Goal: Task Accomplishment & Management: Complete application form

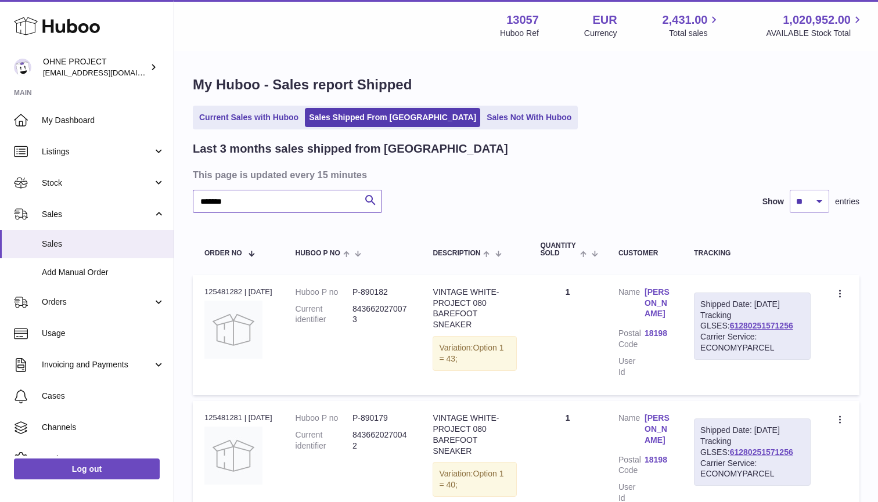
click at [282, 202] on input "*******" at bounding box center [287, 201] width 189 height 23
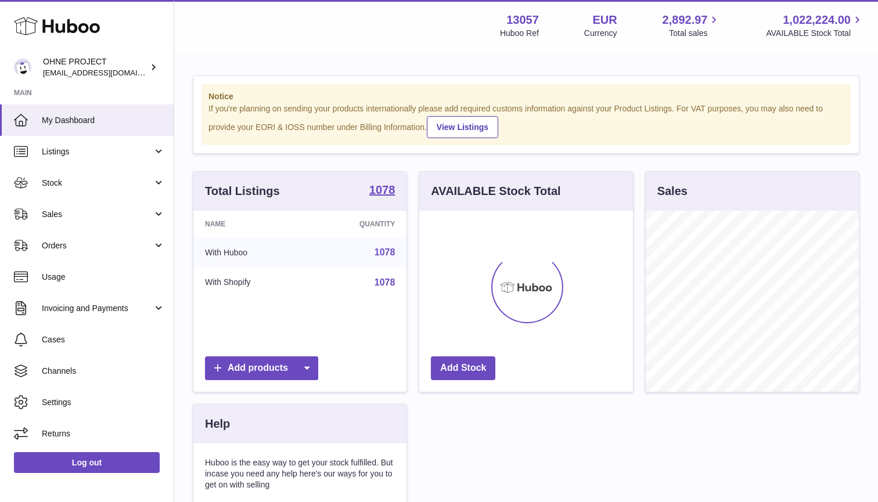
scroll to position [181, 214]
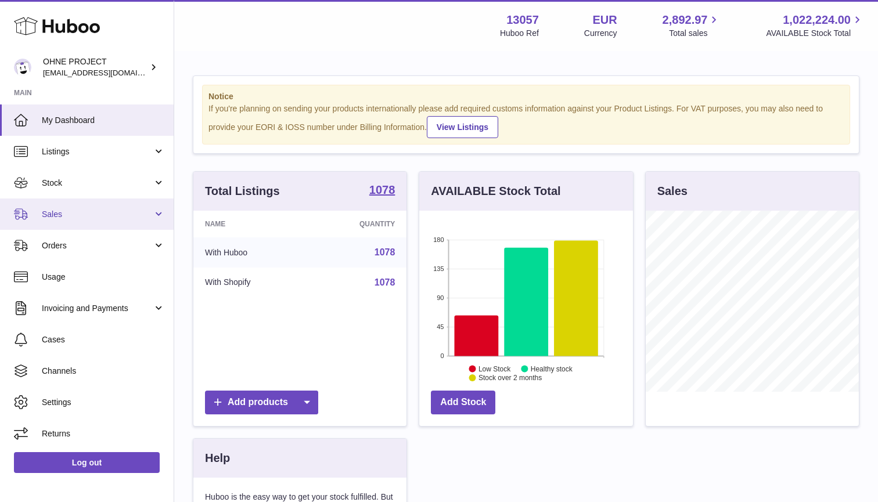
click at [88, 213] on span "Sales" at bounding box center [97, 214] width 111 height 11
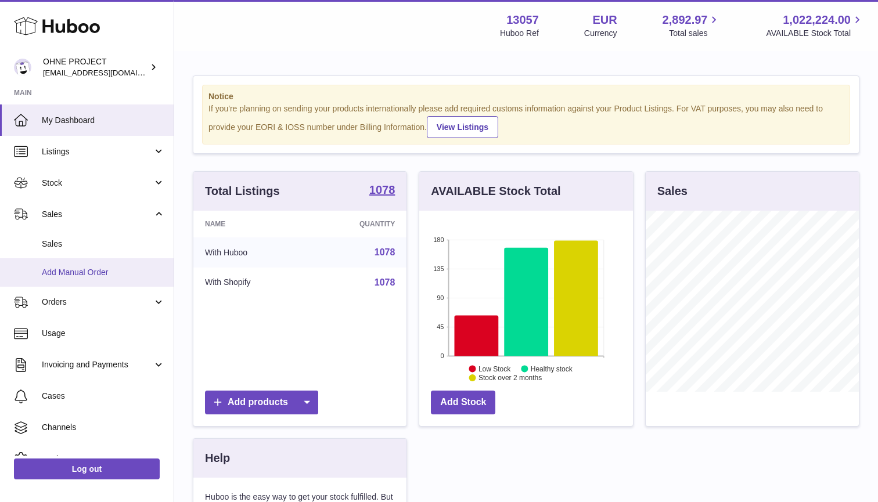
click at [88, 272] on span "Add Manual Order" at bounding box center [103, 272] width 123 height 11
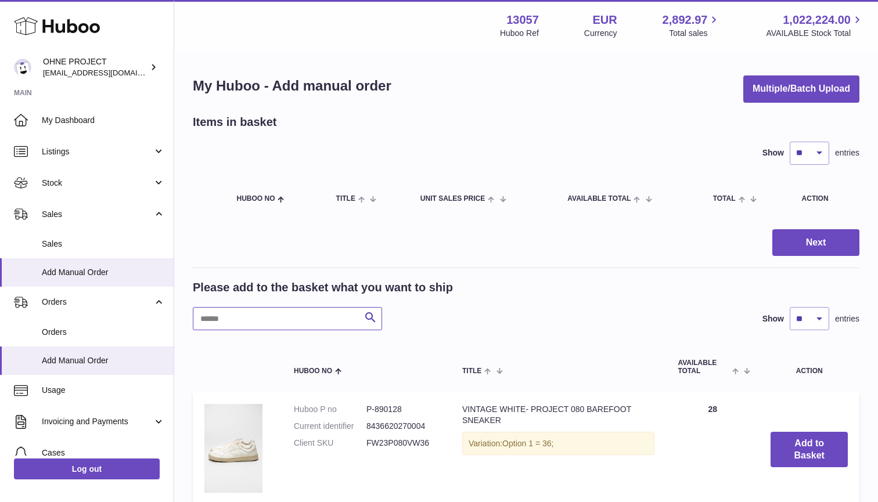
click at [281, 309] on input "text" at bounding box center [287, 318] width 189 height 23
type input "*****"
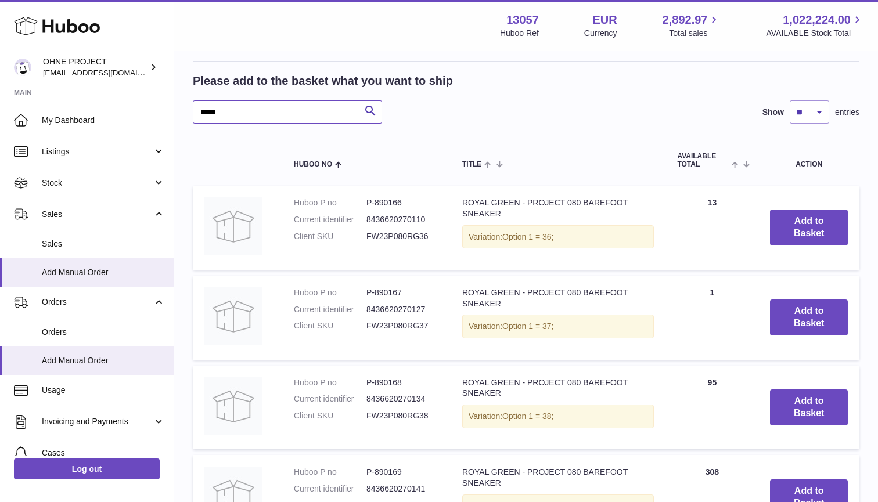
scroll to position [207, 0]
click at [800, 396] on button "Add to Basket" at bounding box center [809, 407] width 78 height 36
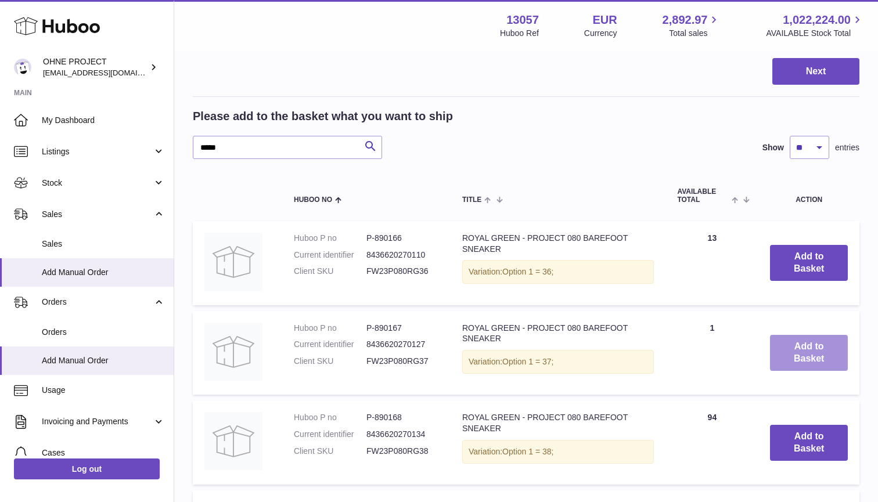
scroll to position [296, 0]
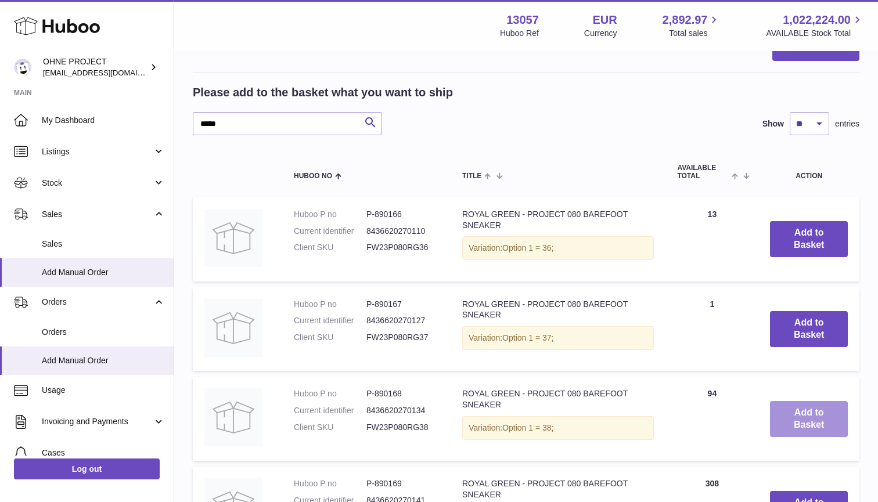
click at [799, 416] on button "Add to Basket" at bounding box center [809, 419] width 78 height 36
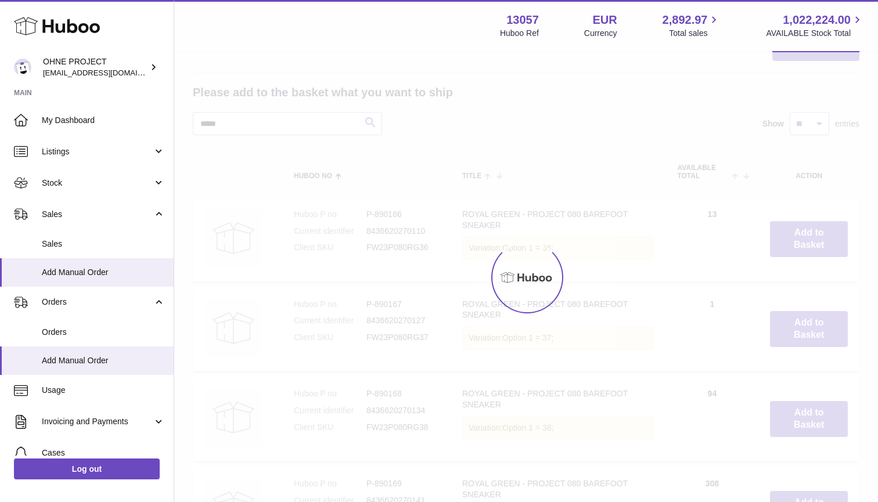
type input "*"
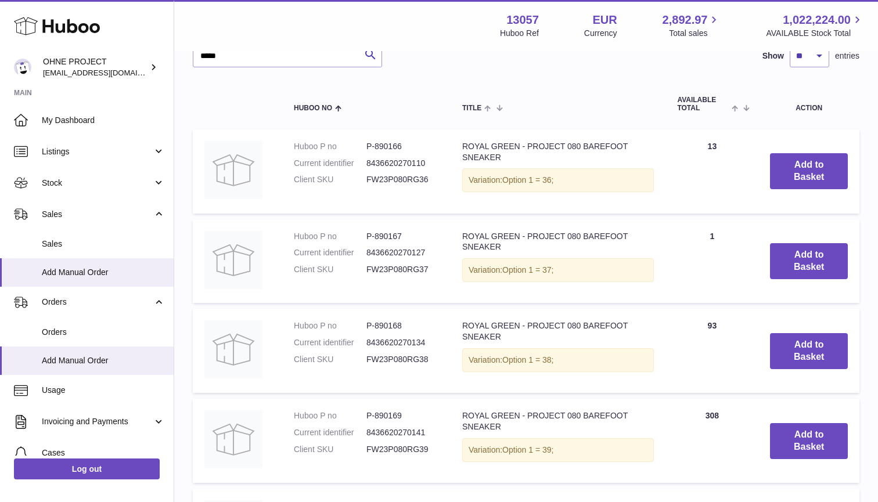
scroll to position [372, 0]
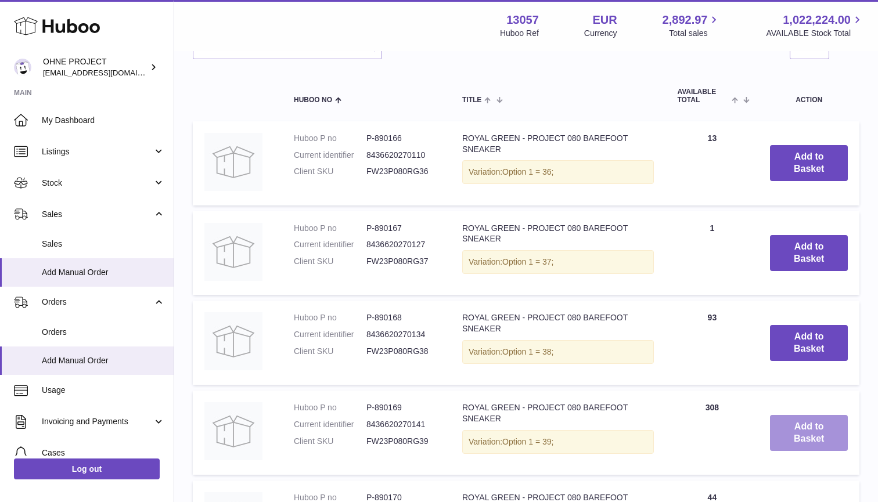
click at [800, 427] on button "Add to Basket" at bounding box center [809, 433] width 78 height 36
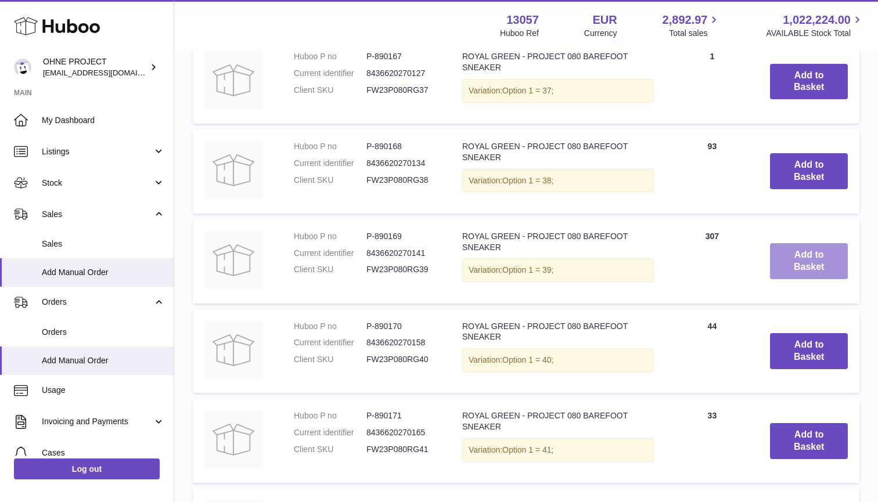
scroll to position [683, 0]
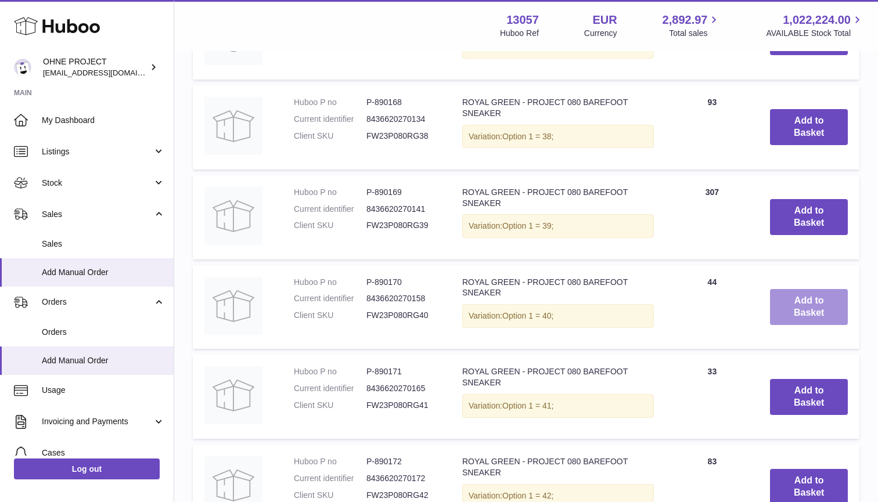
click at [789, 304] on button "Add to Basket" at bounding box center [809, 307] width 78 height 36
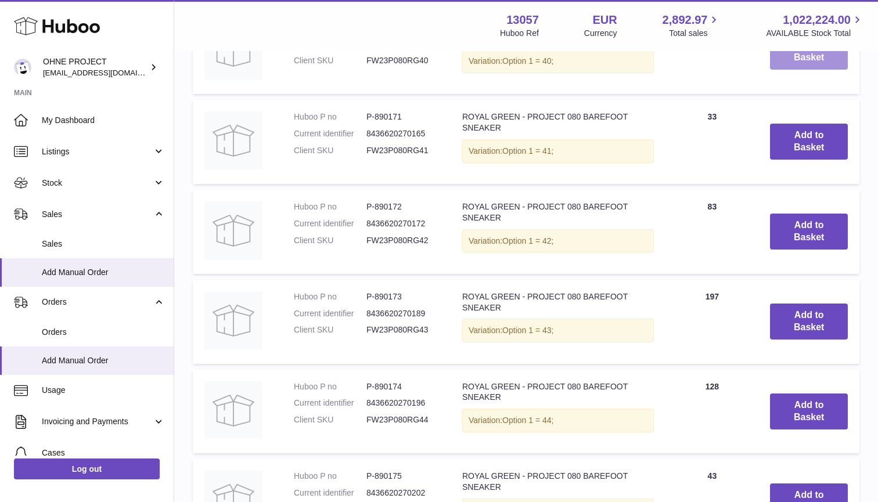
scroll to position [1045, 0]
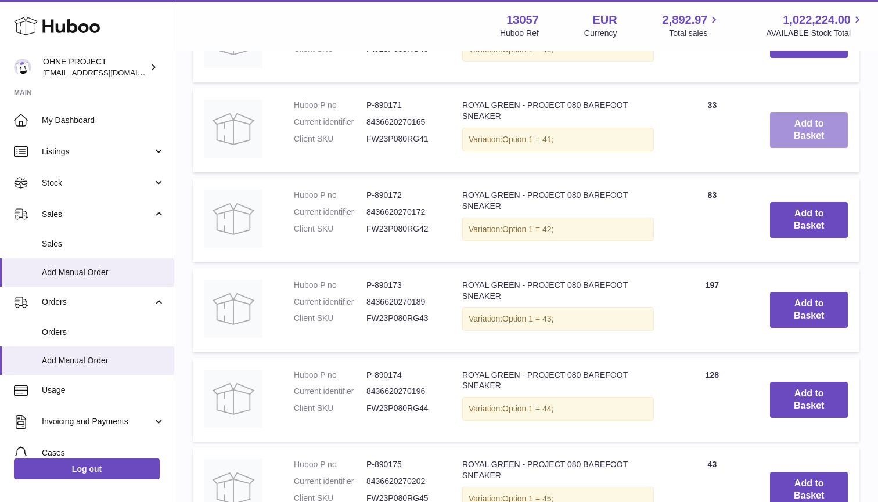
click at [803, 130] on button "Add to Basket" at bounding box center [809, 130] width 78 height 36
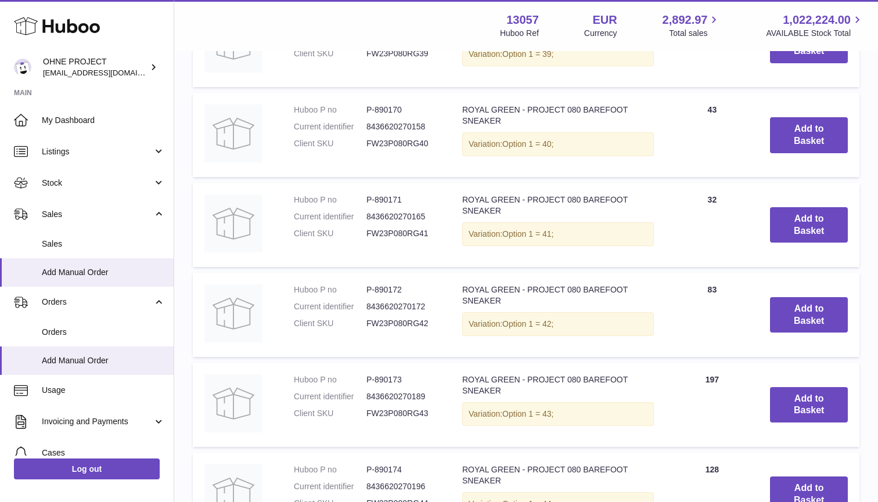
click at [805, 327] on td "Add to Basket" at bounding box center [808, 315] width 101 height 84
click at [805, 297] on button "Add to Basket" at bounding box center [809, 315] width 78 height 36
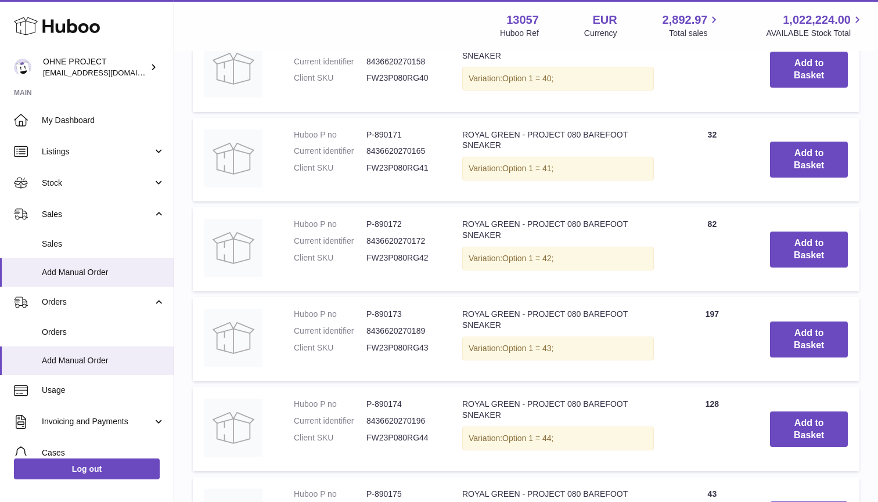
scroll to position [1211, 0]
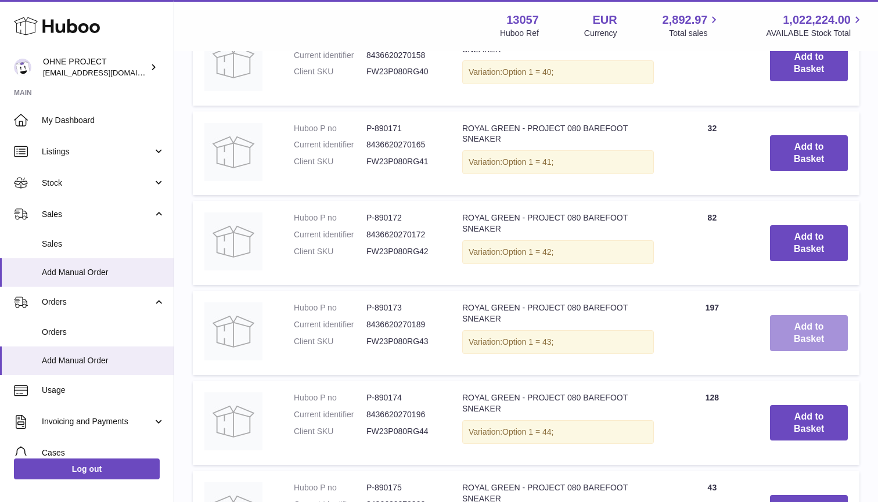
click at [812, 325] on button "Add to Basket" at bounding box center [809, 333] width 78 height 36
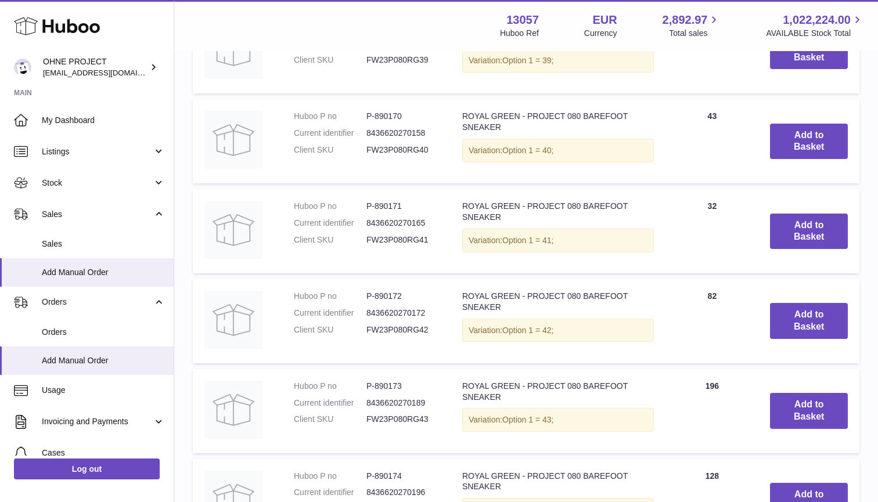
scroll to position [1229, 0]
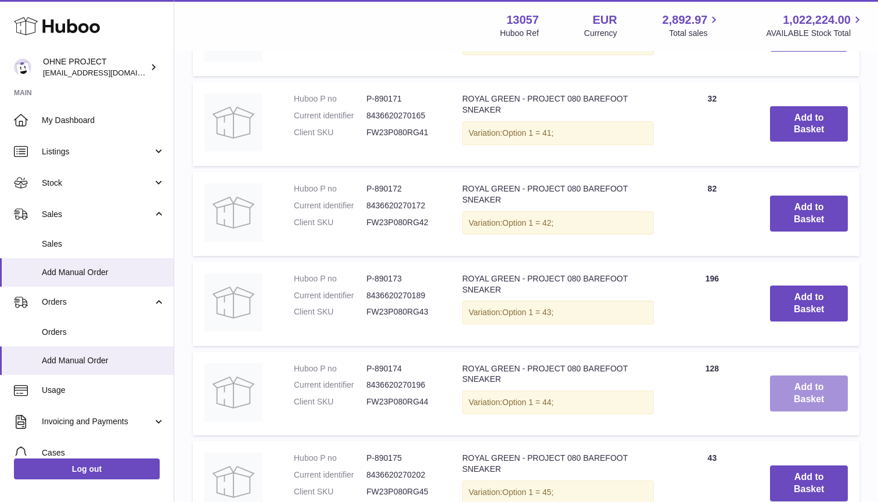
click at [798, 376] on button "Add to Basket" at bounding box center [809, 394] width 78 height 36
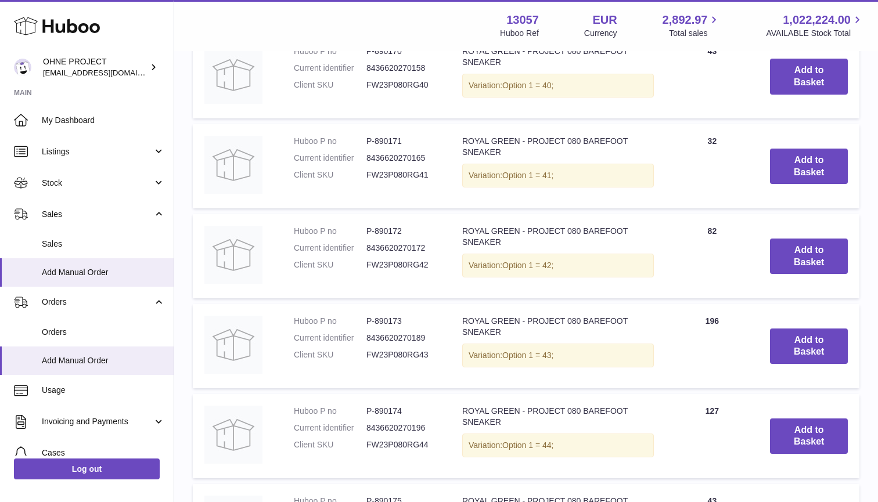
scroll to position [1491, 0]
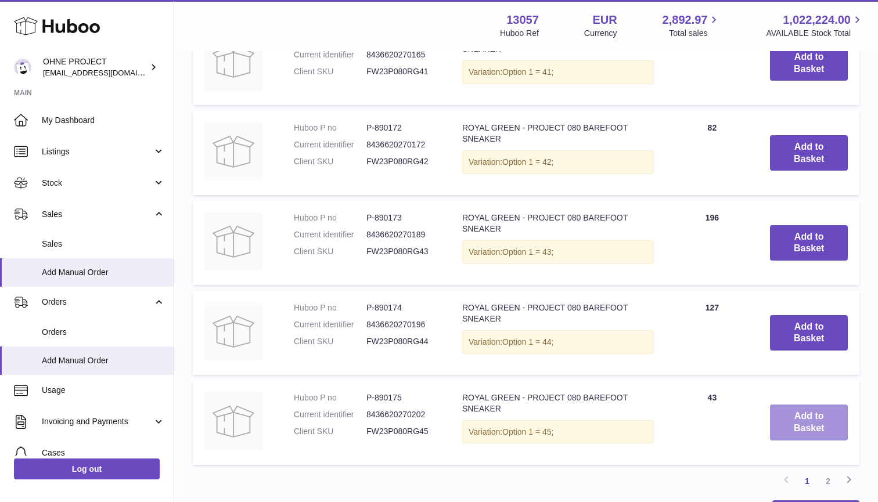
click at [801, 405] on button "Add to Basket" at bounding box center [809, 423] width 78 height 36
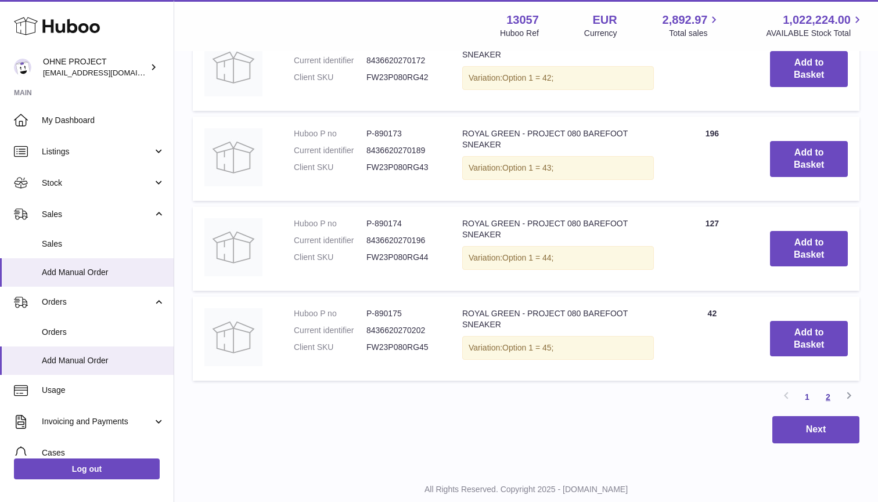
click at [822, 387] on link "2" at bounding box center [828, 397] width 21 height 21
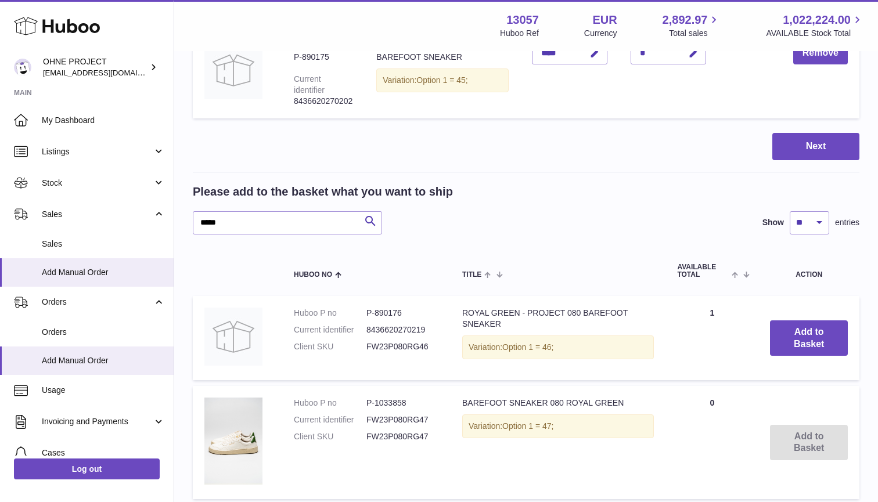
scroll to position [808, 0]
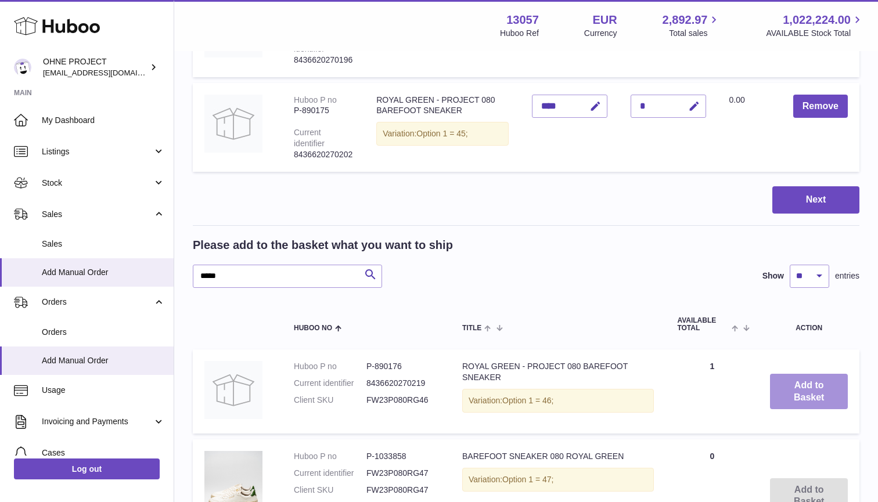
click at [807, 374] on button "Add to Basket" at bounding box center [809, 392] width 78 height 36
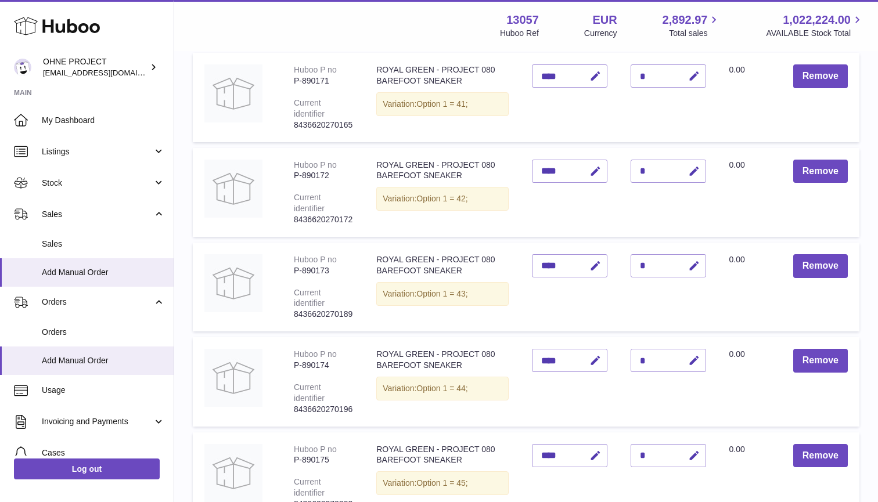
scroll to position [443, 0]
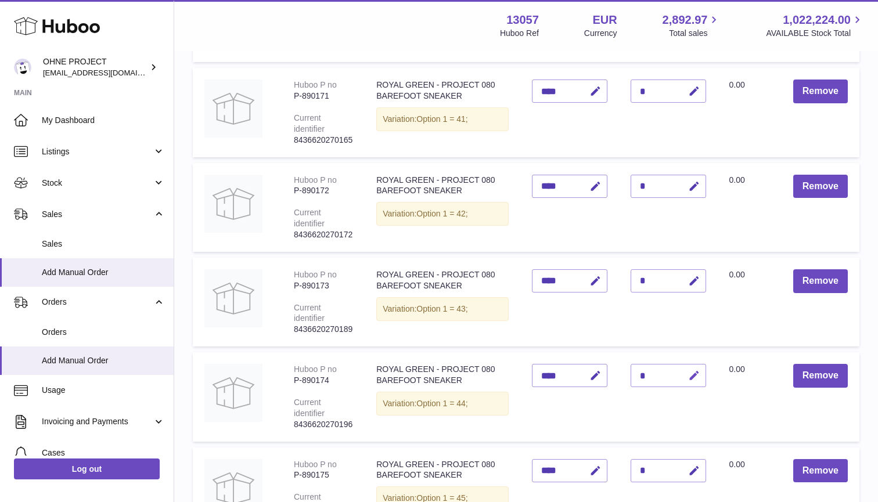
click at [692, 370] on icon "button" at bounding box center [694, 376] width 12 height 12
type input "*"
click at [691, 366] on button "submit" at bounding box center [693, 375] width 22 height 19
click at [696, 275] on icon "button" at bounding box center [694, 281] width 12 height 12
type input "**"
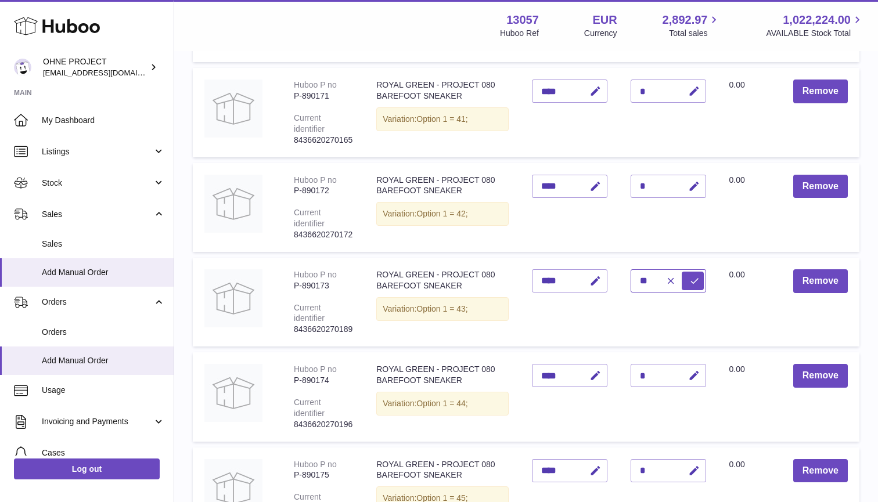
click at [691, 272] on button "submit" at bounding box center [693, 281] width 22 height 19
click at [690, 181] on icon "button" at bounding box center [694, 187] width 12 height 12
type input "*"
click at [691, 177] on button "submit" at bounding box center [693, 186] width 22 height 19
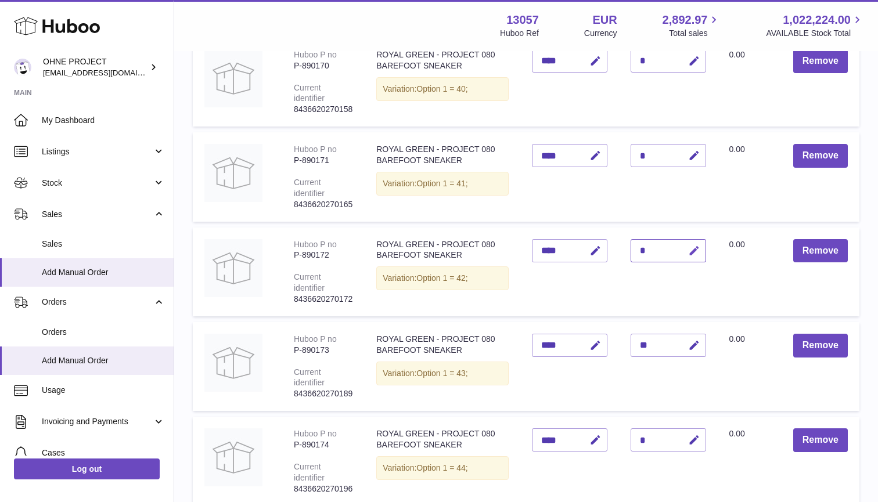
scroll to position [368, 0]
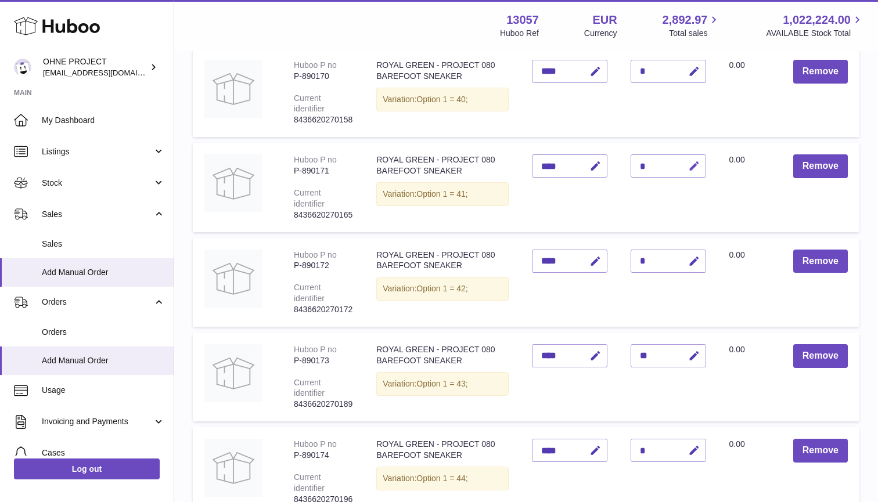
click at [692, 160] on icon "button" at bounding box center [694, 166] width 12 height 12
type input "*"
click at [691, 157] on button "submit" at bounding box center [693, 166] width 22 height 19
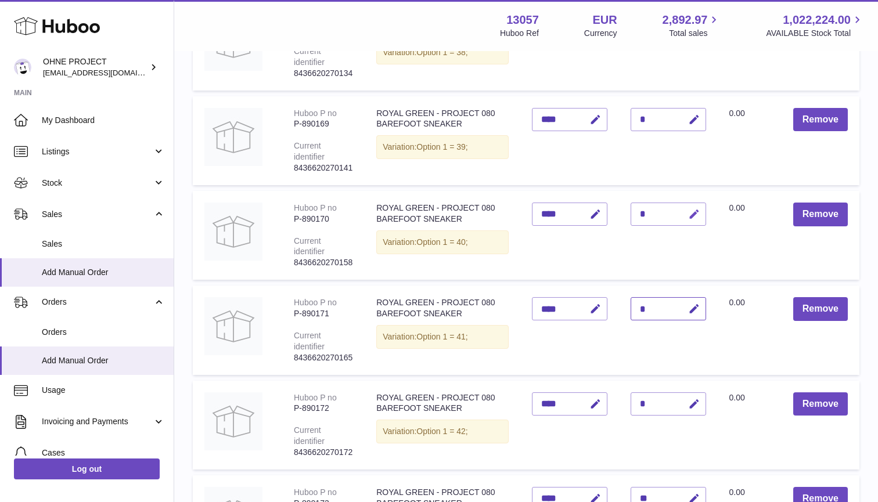
scroll to position [212, 0]
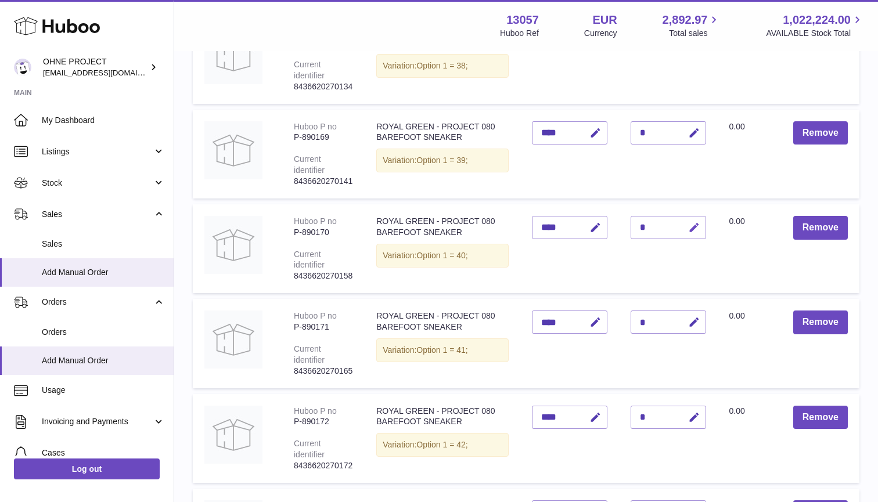
click at [692, 216] on button "button" at bounding box center [692, 228] width 27 height 24
type input "*"
click at [691, 221] on button "submit" at bounding box center [693, 227] width 22 height 19
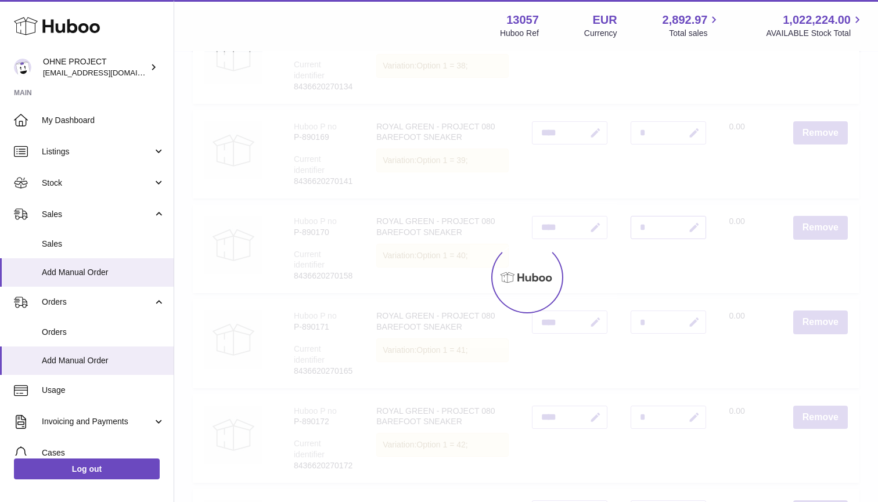
scroll to position [83, 0]
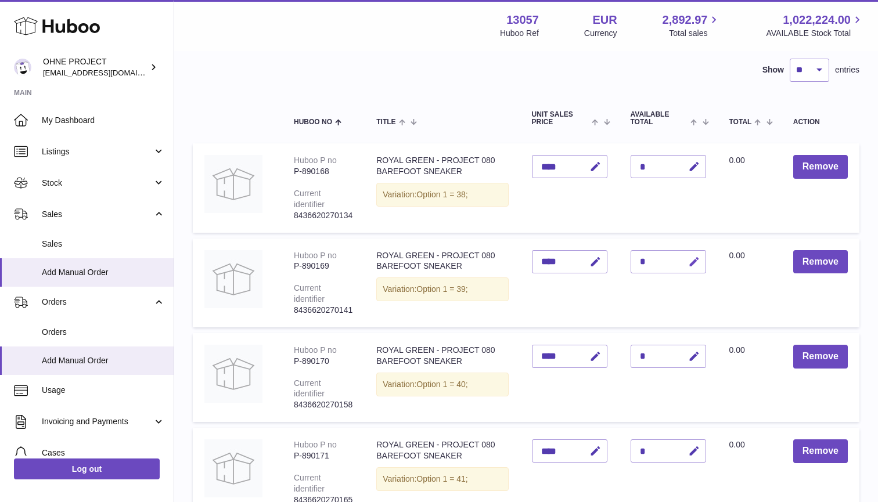
click at [694, 256] on icon "button" at bounding box center [694, 262] width 12 height 12
type input "*"
click at [691, 258] on button "submit" at bounding box center [693, 262] width 22 height 19
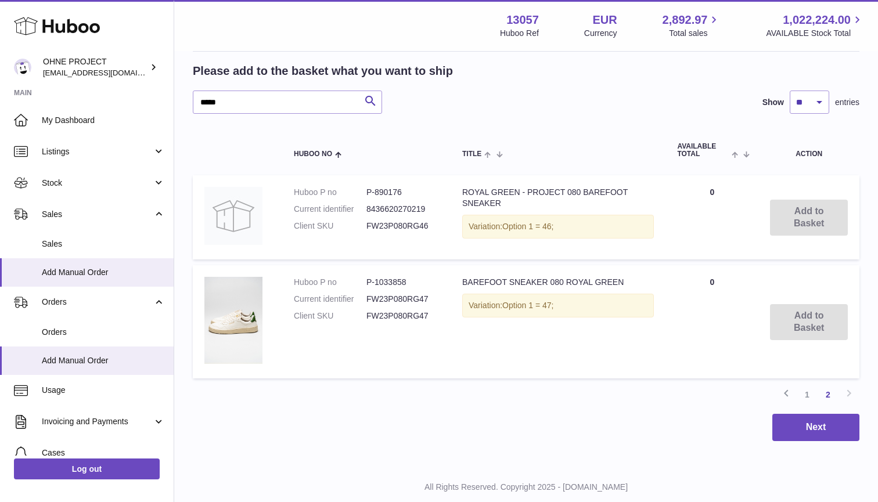
scroll to position [1075, 0]
click at [806, 386] on link "1" at bounding box center [807, 396] width 21 height 21
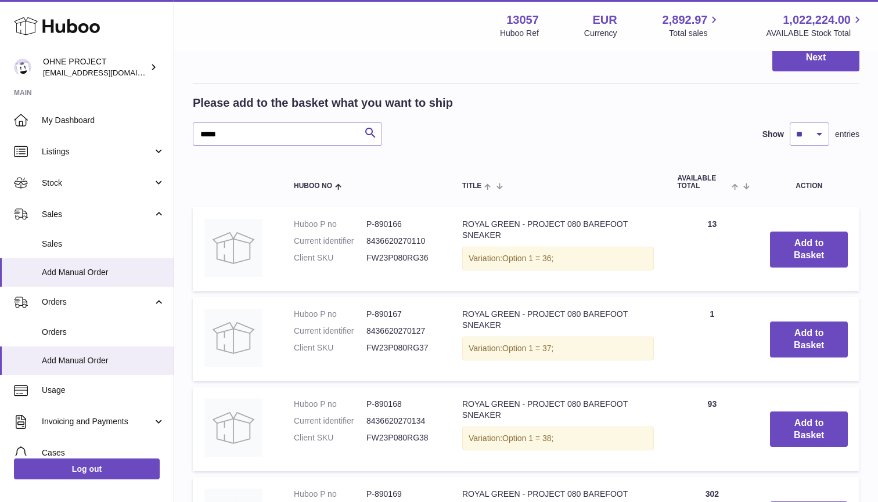
scroll to position [1132, 0]
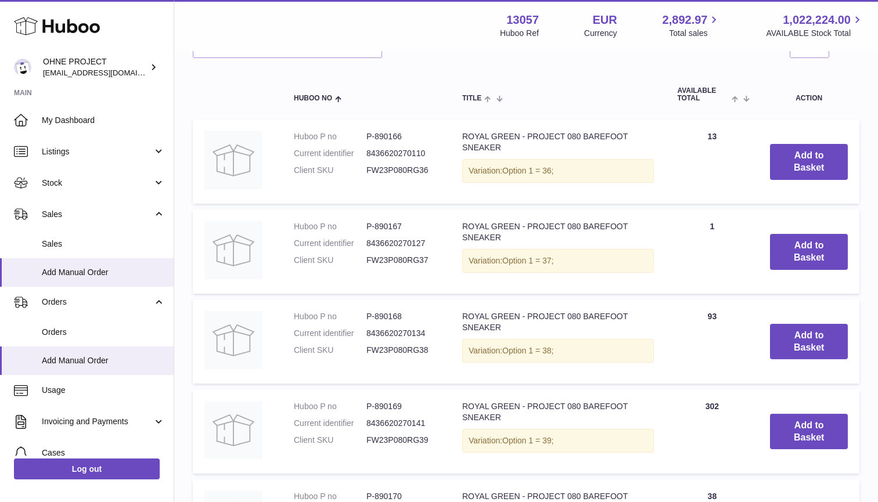
click at [780, 250] on td "Add to Basket" at bounding box center [808, 252] width 101 height 84
click at [782, 234] on button "Add to Basket" at bounding box center [809, 252] width 78 height 36
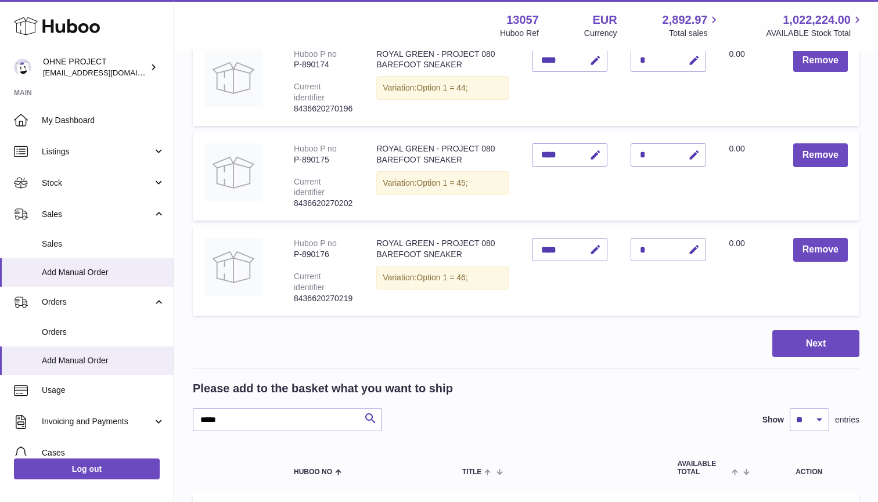
scroll to position [877, 0]
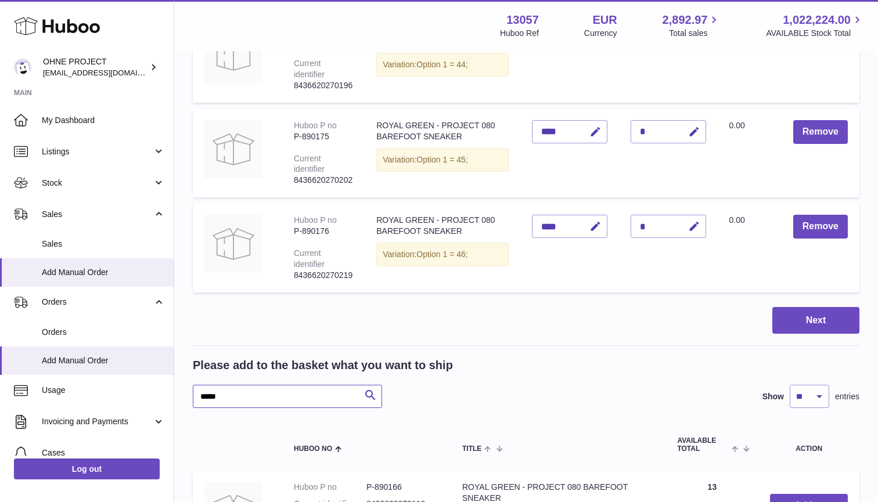
click at [287, 385] on input "*****" at bounding box center [287, 396] width 189 height 23
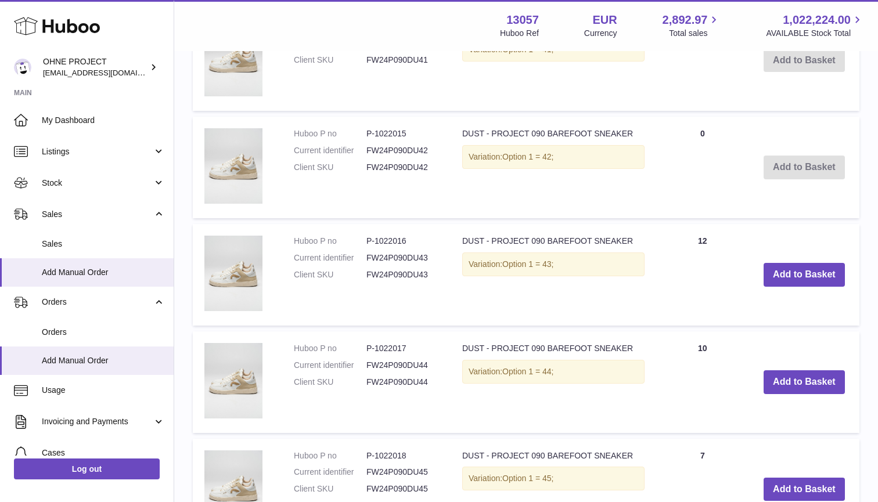
scroll to position [1885, 0]
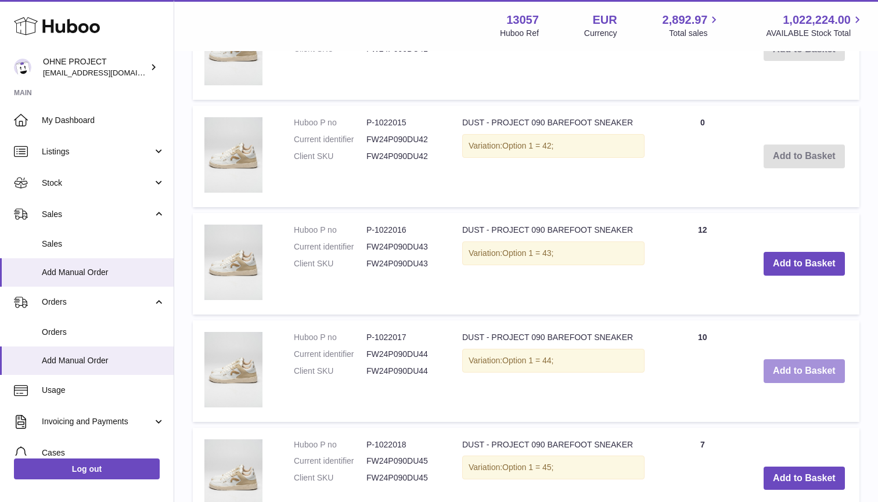
type input "***"
click at [791, 359] on button "Add to Basket" at bounding box center [804, 371] width 81 height 24
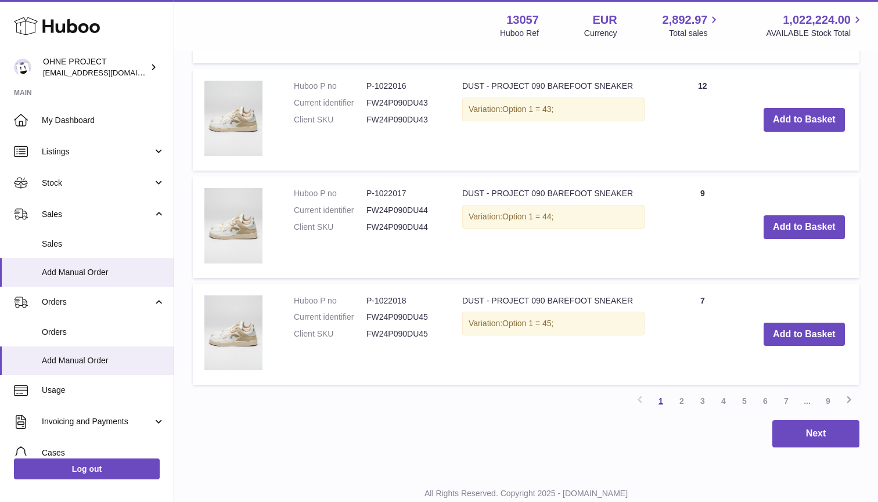
scroll to position [2057, 0]
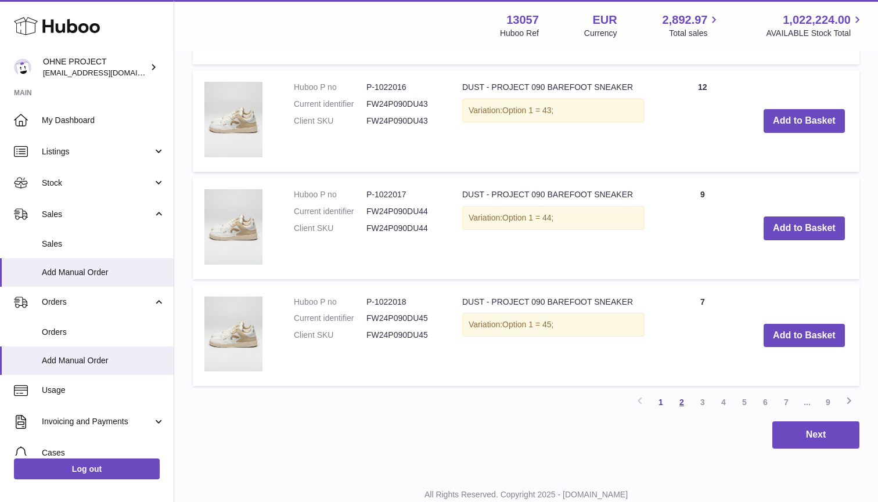
click at [685, 392] on link "2" at bounding box center [681, 402] width 21 height 21
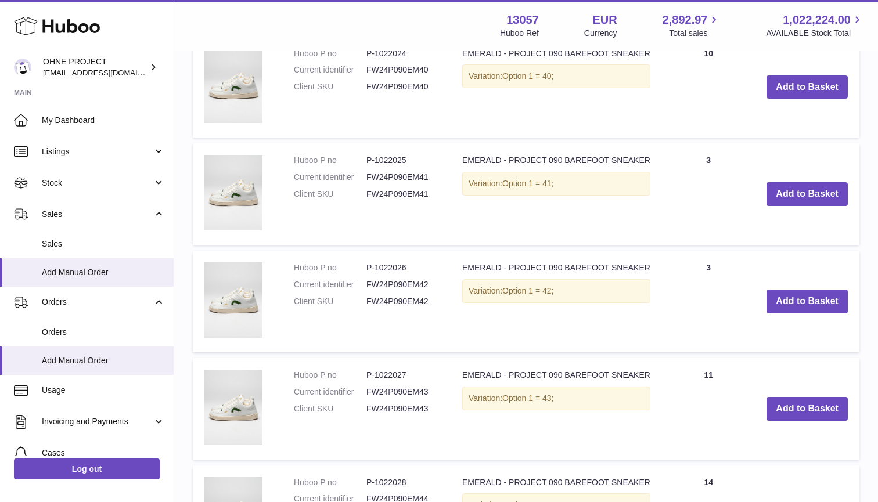
scroll to position [1964, 0]
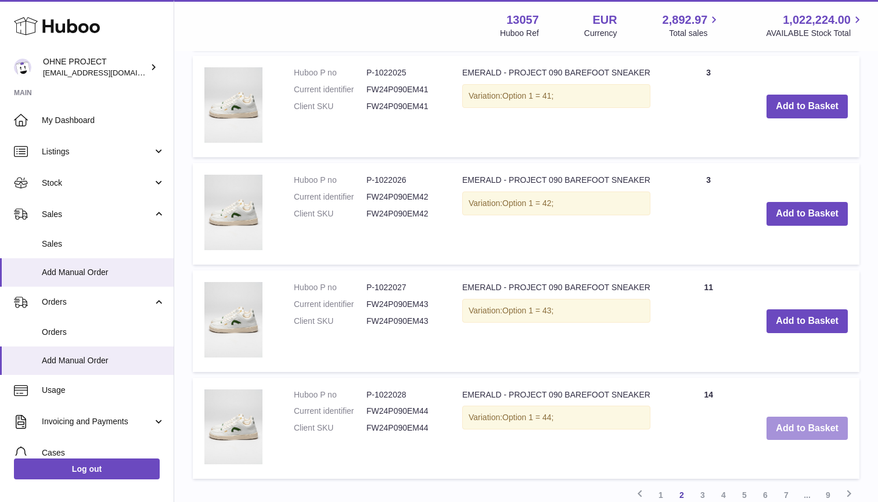
click at [794, 417] on button "Add to Basket" at bounding box center [806, 429] width 81 height 24
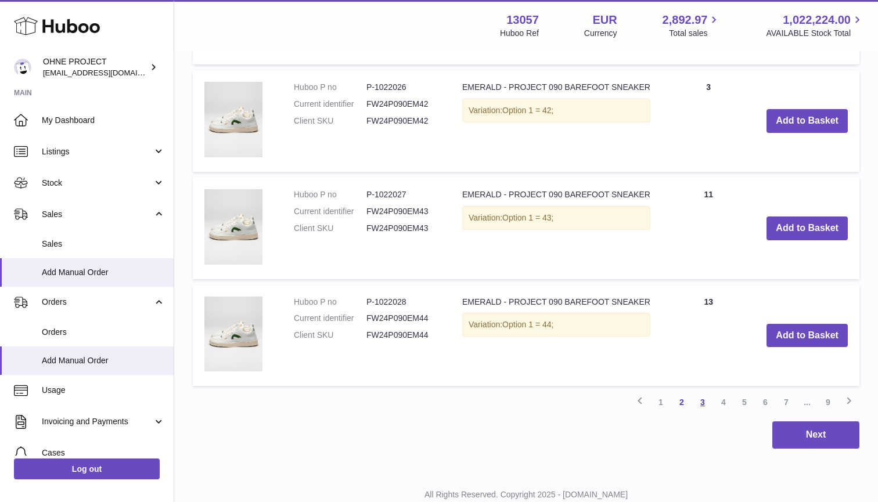
click at [705, 392] on link "3" at bounding box center [702, 402] width 21 height 21
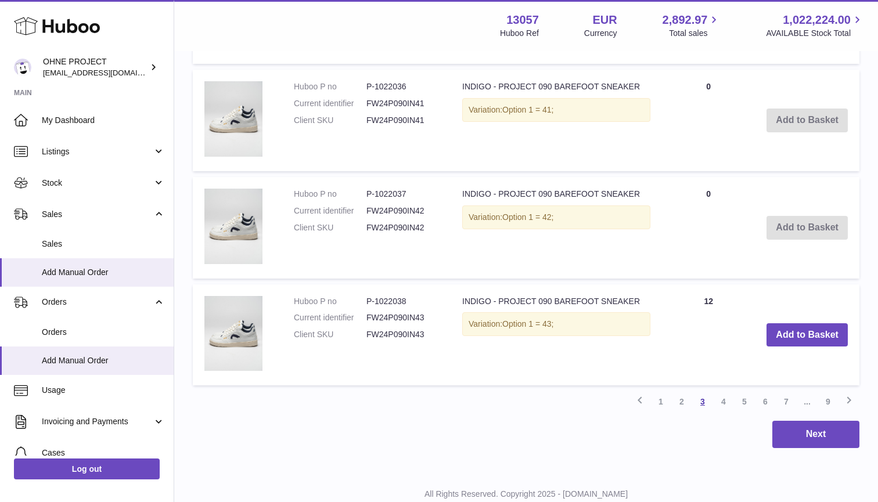
scroll to position [2057, 0]
click at [725, 392] on link "4" at bounding box center [723, 402] width 21 height 21
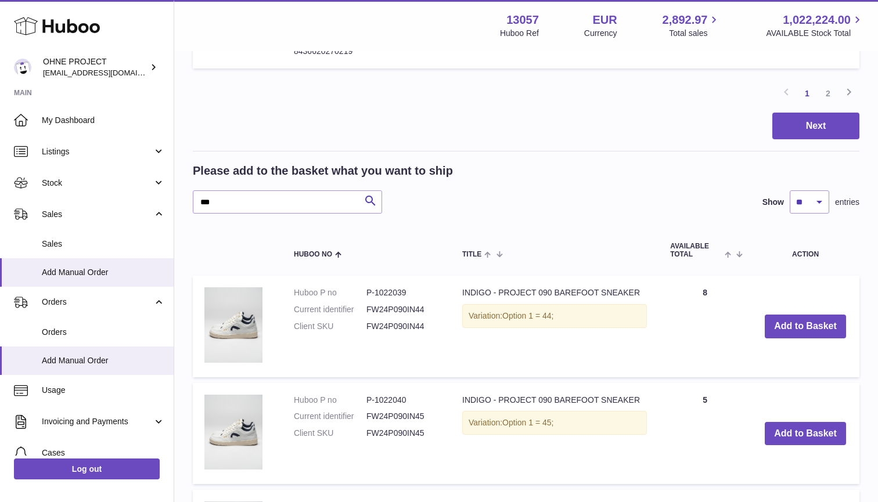
scroll to position [1124, 0]
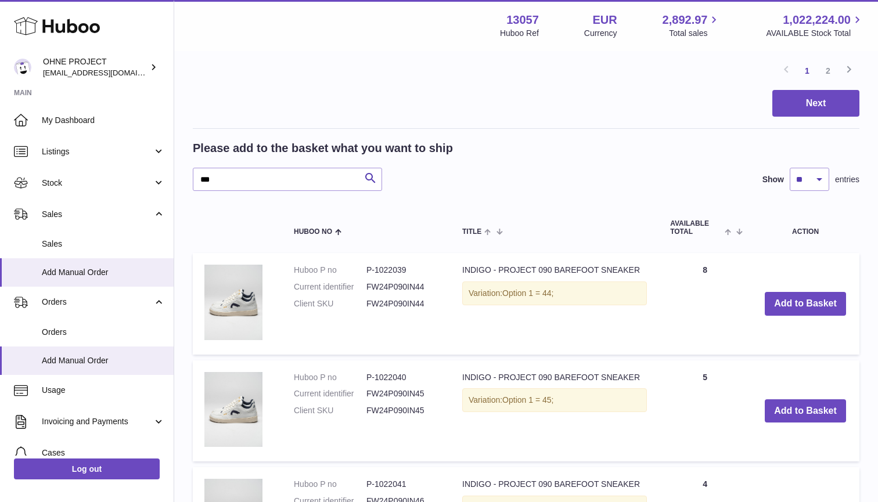
click at [778, 258] on td "Add to Basket" at bounding box center [805, 304] width 108 height 102
click at [778, 292] on button "Add to Basket" at bounding box center [805, 304] width 81 height 24
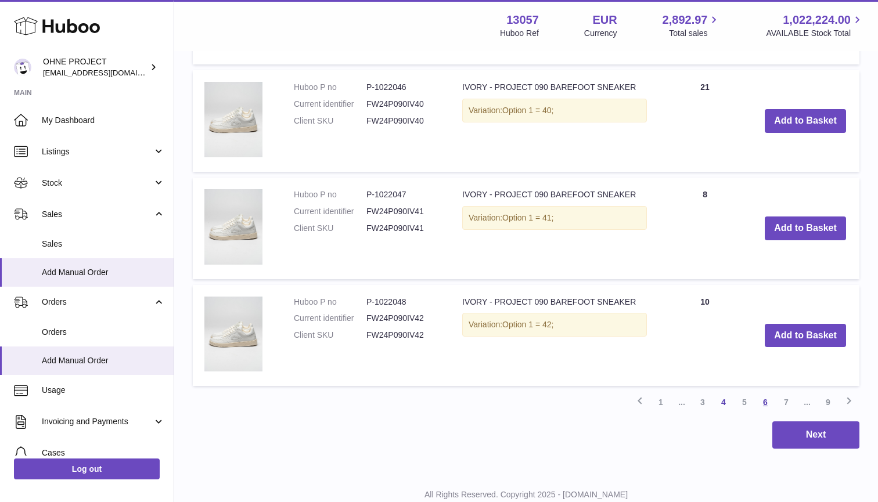
click at [765, 392] on link "6" at bounding box center [765, 402] width 21 height 21
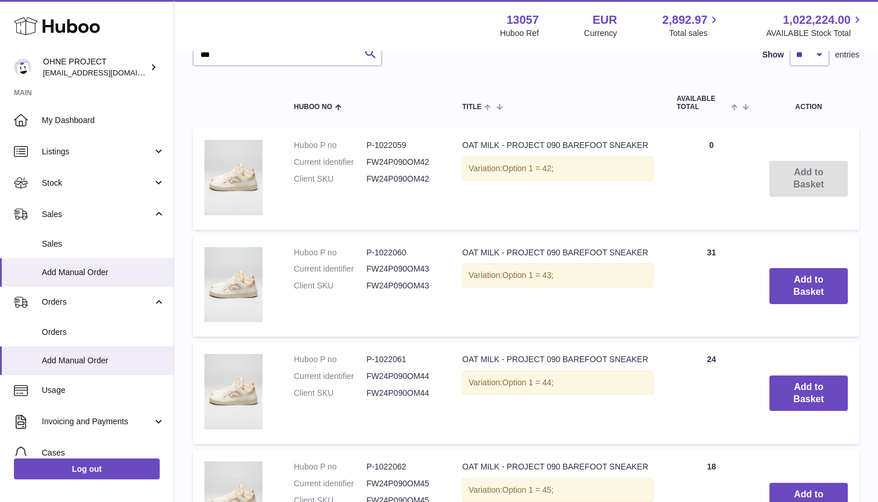
scroll to position [1250, 0]
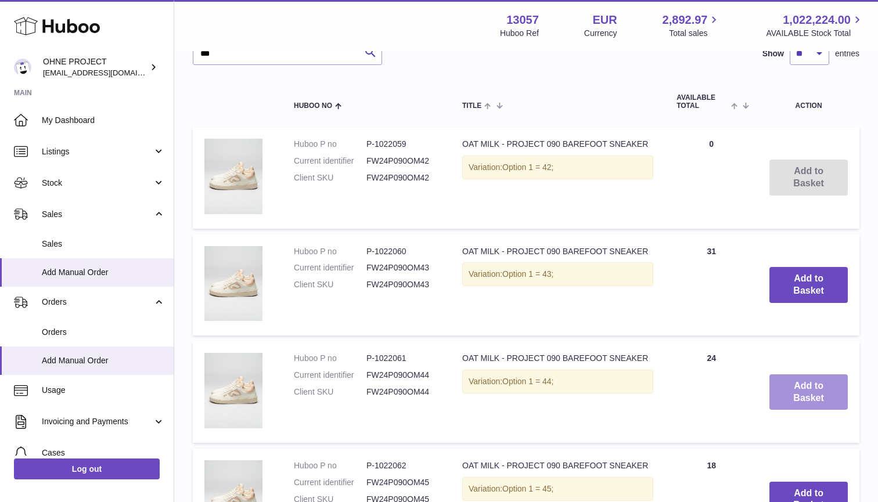
click at [793, 375] on button "Add to Basket" at bounding box center [808, 393] width 78 height 36
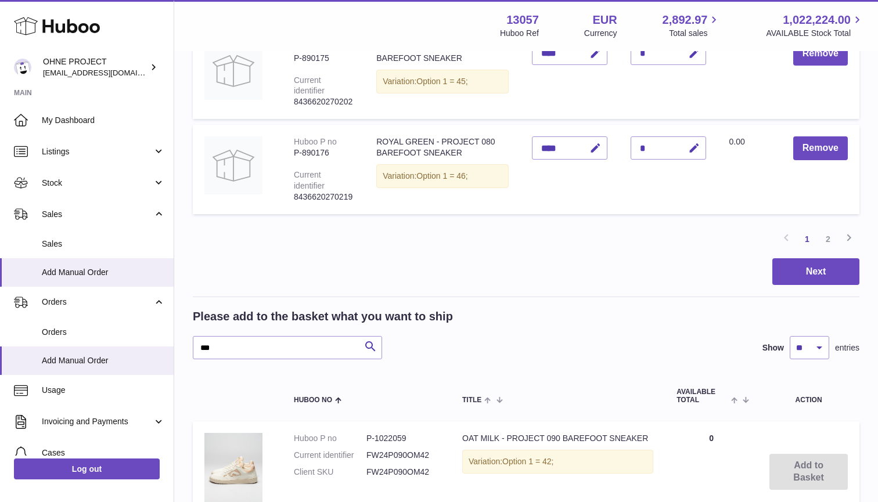
scroll to position [987, 0]
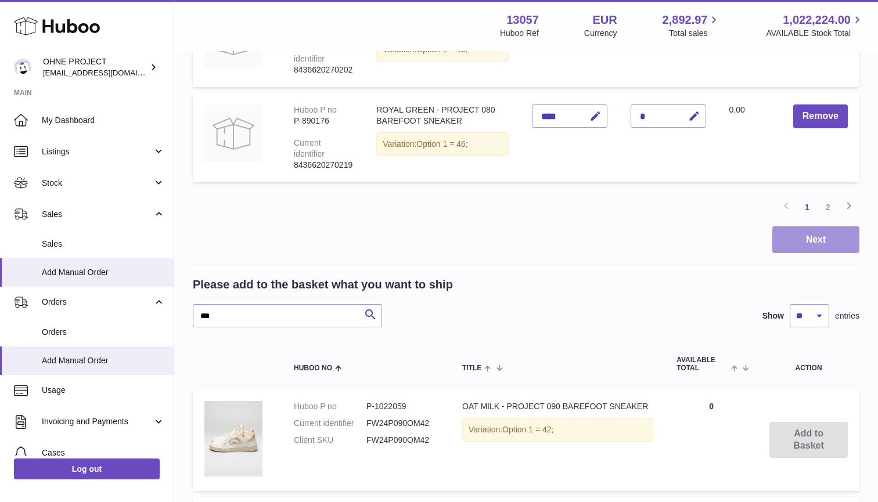
click at [826, 226] on button "Next" at bounding box center [815, 239] width 87 height 27
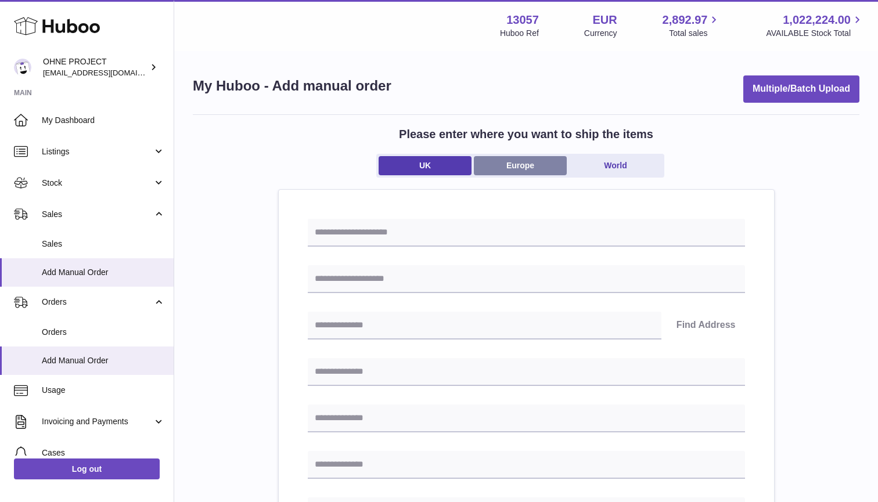
click at [535, 172] on link "Europe" at bounding box center [520, 165] width 93 height 19
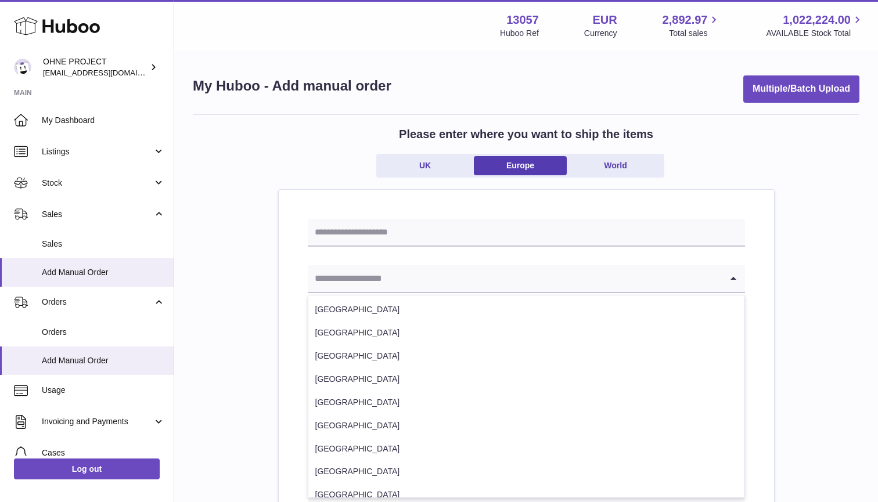
click at [510, 267] on input "Search for option" at bounding box center [515, 278] width 414 height 27
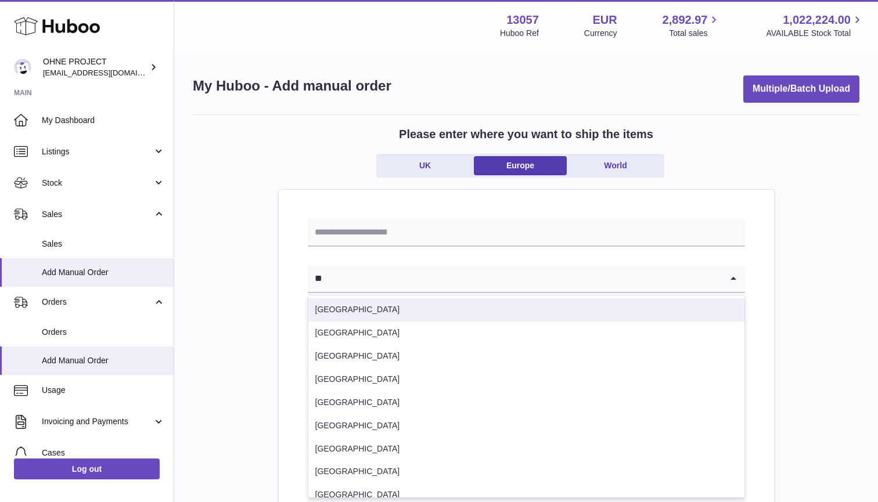
type input "**"
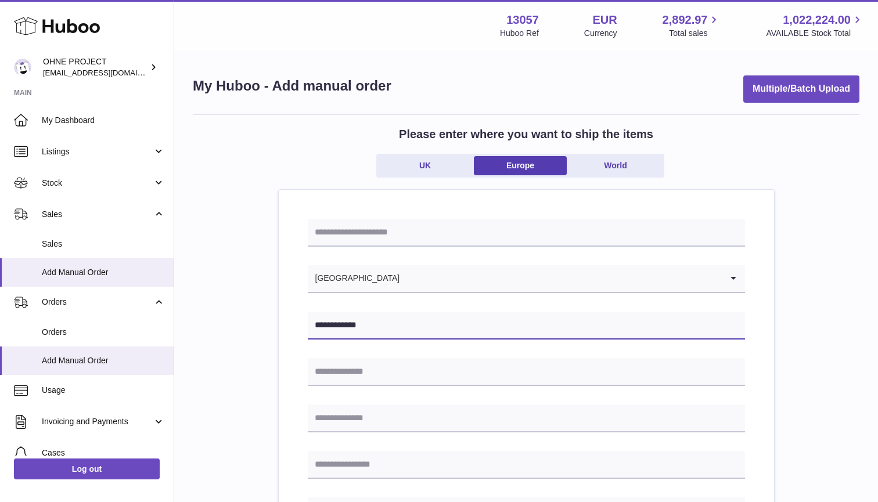
type input "**********"
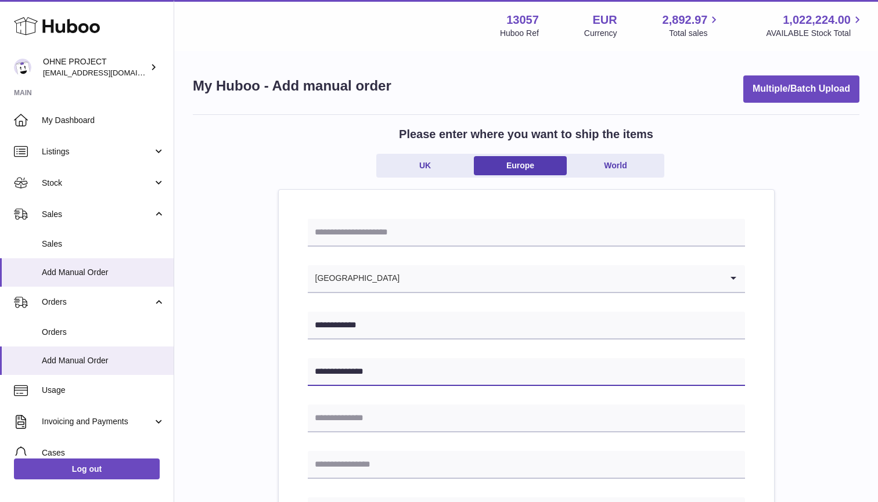
type input "**********"
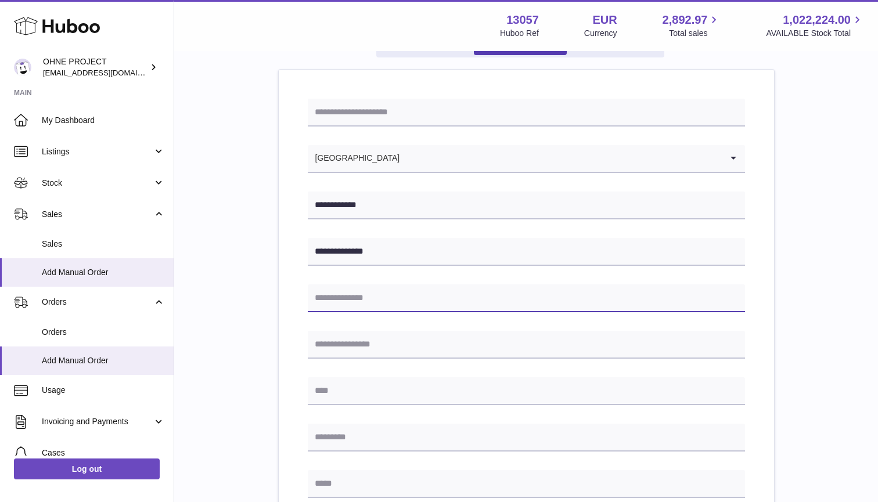
scroll to position [130, 0]
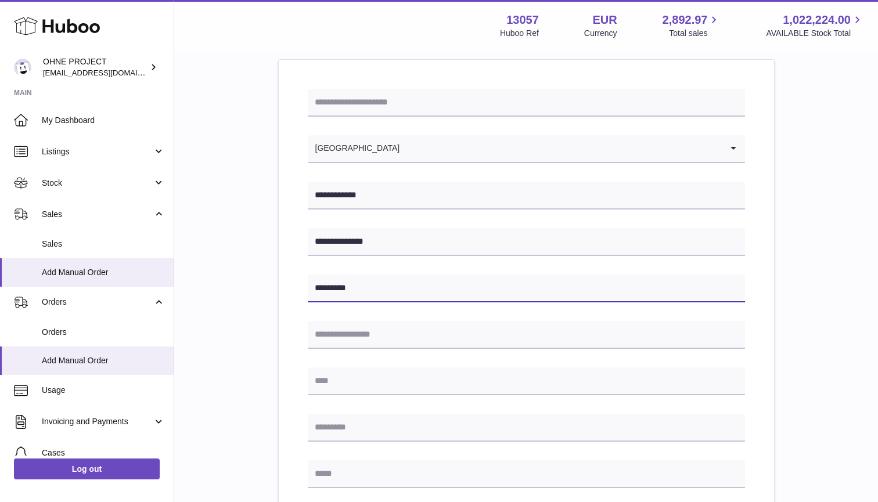
type input "*********"
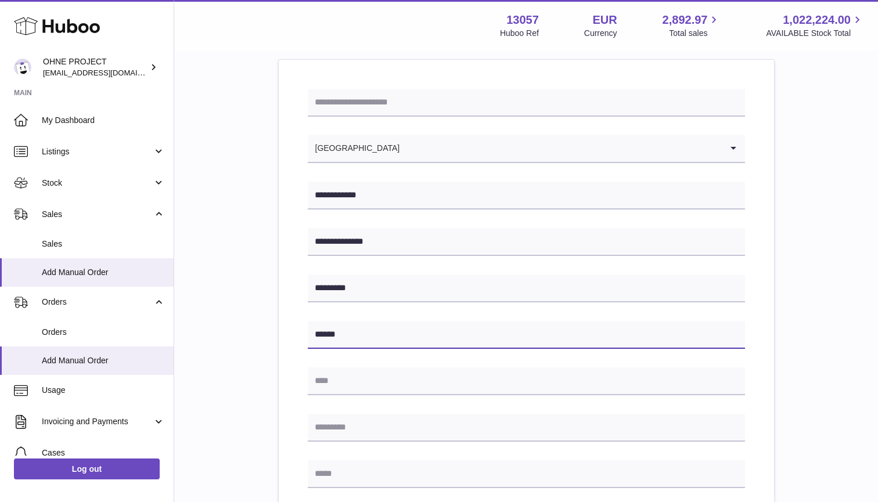
type input "******"
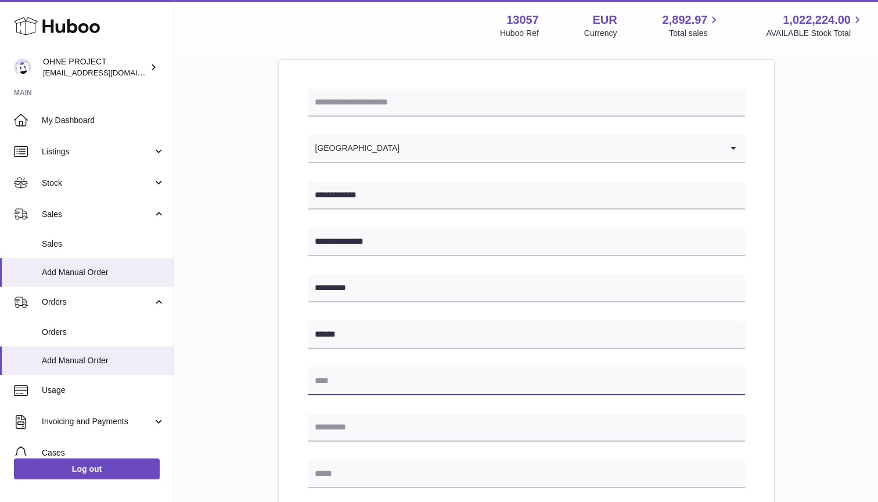
click at [382, 371] on input "text" at bounding box center [526, 382] width 437 height 28
type input "*"
type input "**********"
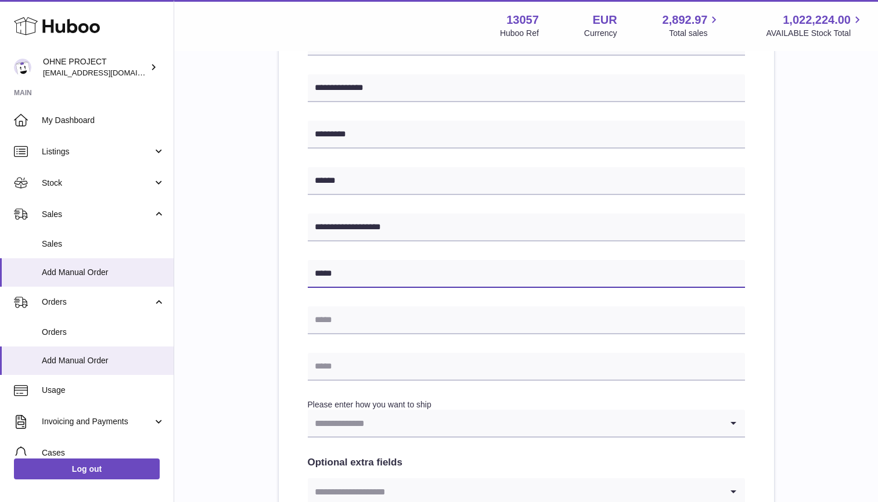
scroll to position [309, 0]
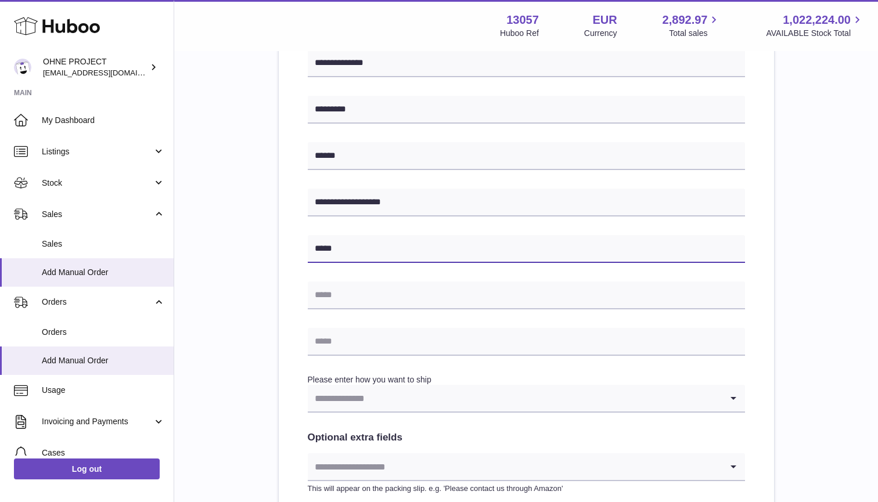
type input "*****"
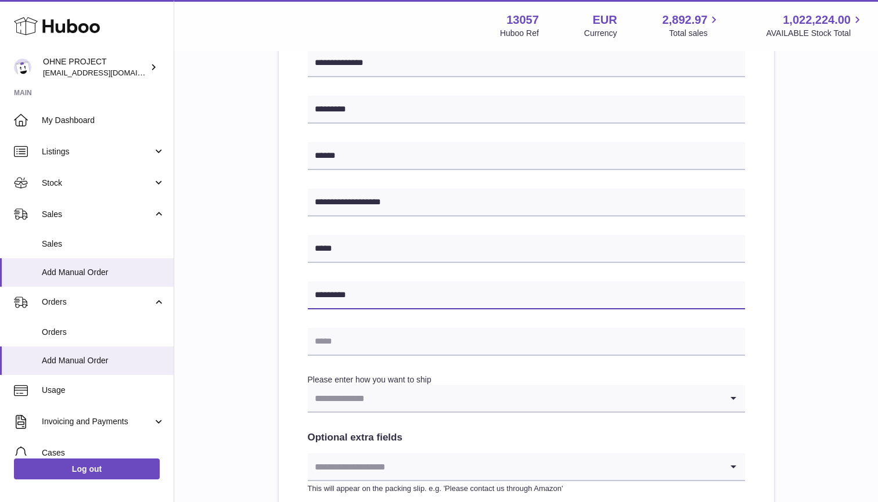
type input "*********"
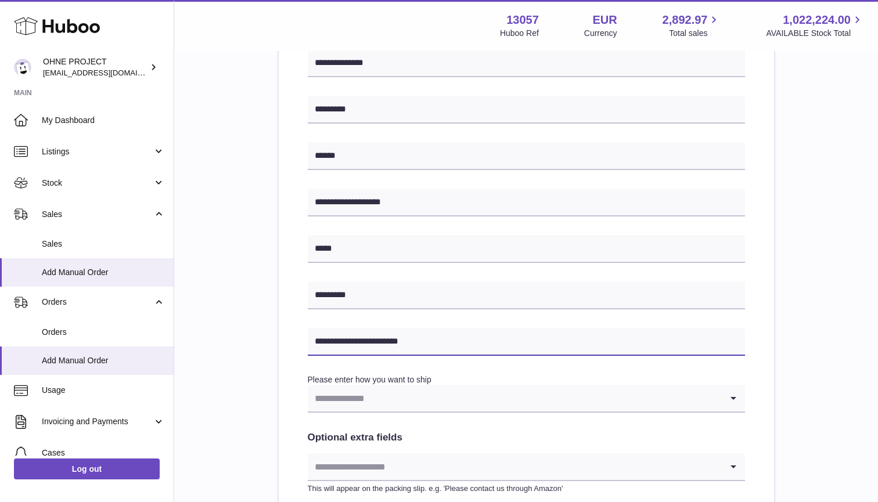
type input "**********"
click at [373, 391] on input "Search for option" at bounding box center [515, 398] width 414 height 27
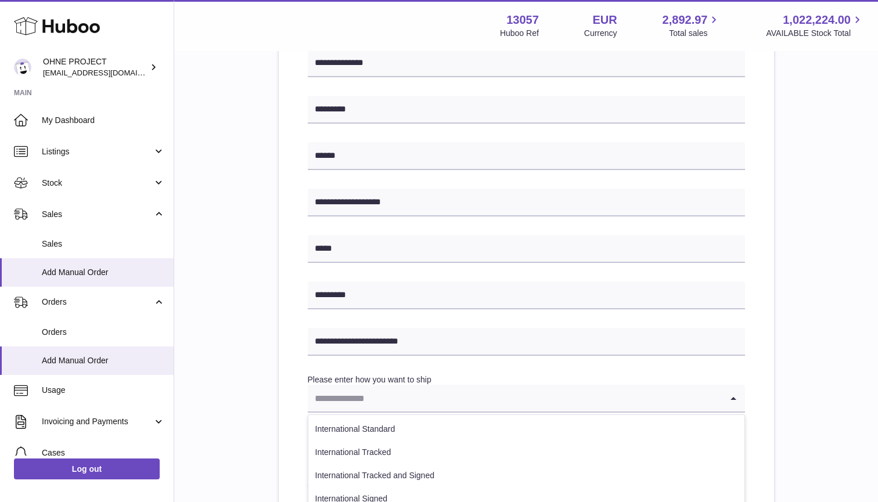
click at [269, 398] on div "**********" at bounding box center [526, 223] width 667 height 836
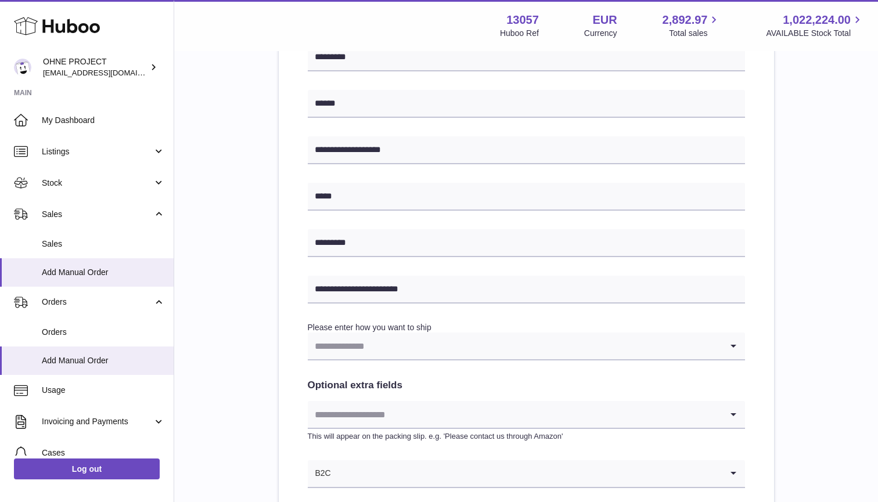
scroll to position [442, 0]
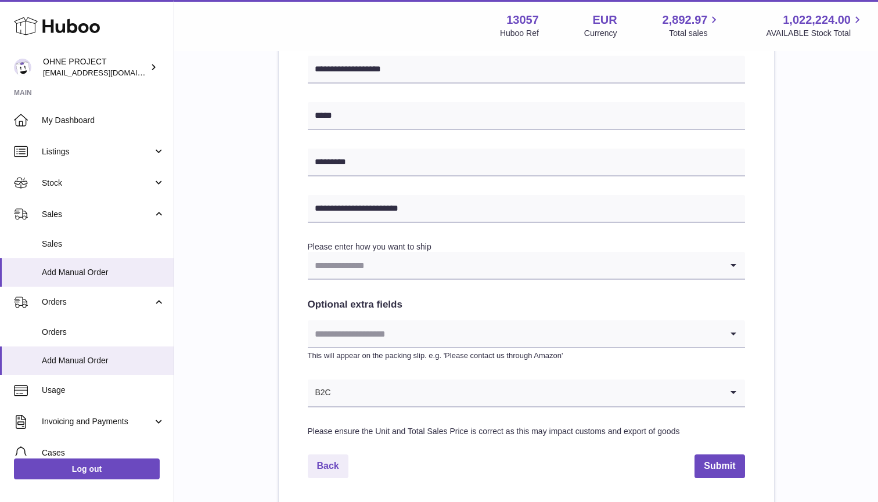
click at [386, 386] on input "Search for option" at bounding box center [527, 393] width 390 height 27
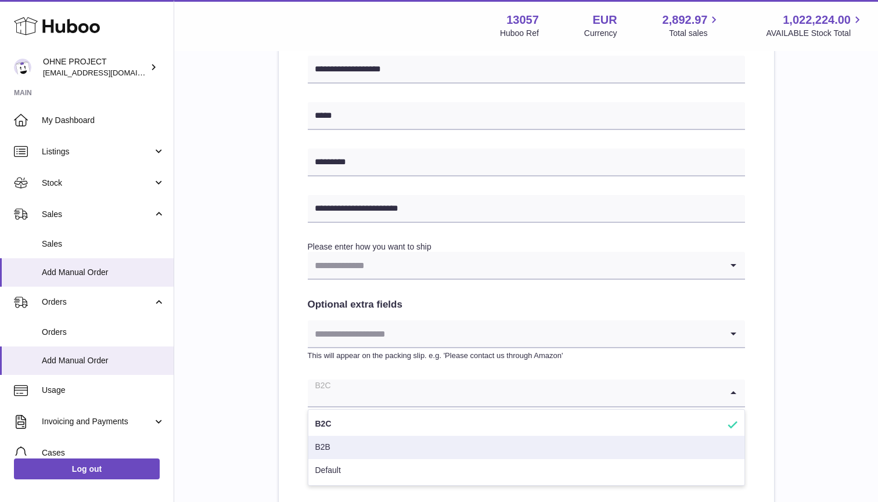
click at [347, 437] on li "B2B" at bounding box center [526, 447] width 436 height 23
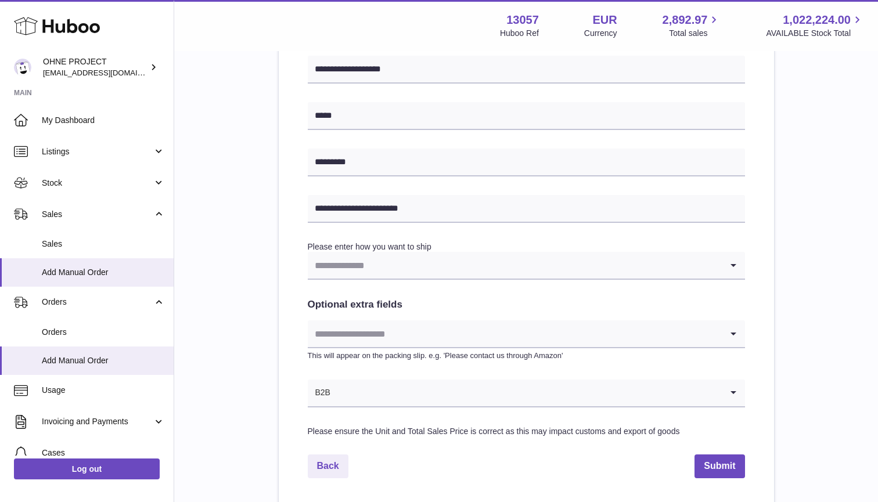
click at [371, 334] on input "Search for option" at bounding box center [515, 334] width 414 height 27
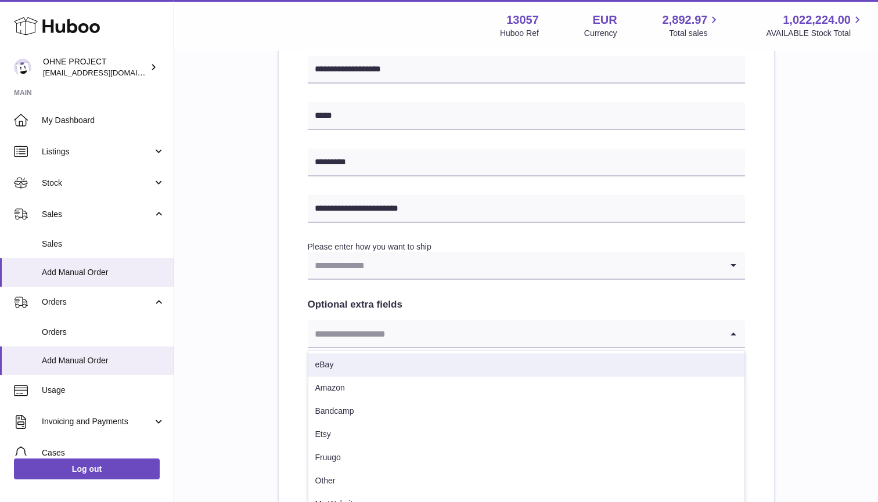
click at [355, 274] on input "Search for option" at bounding box center [515, 265] width 414 height 27
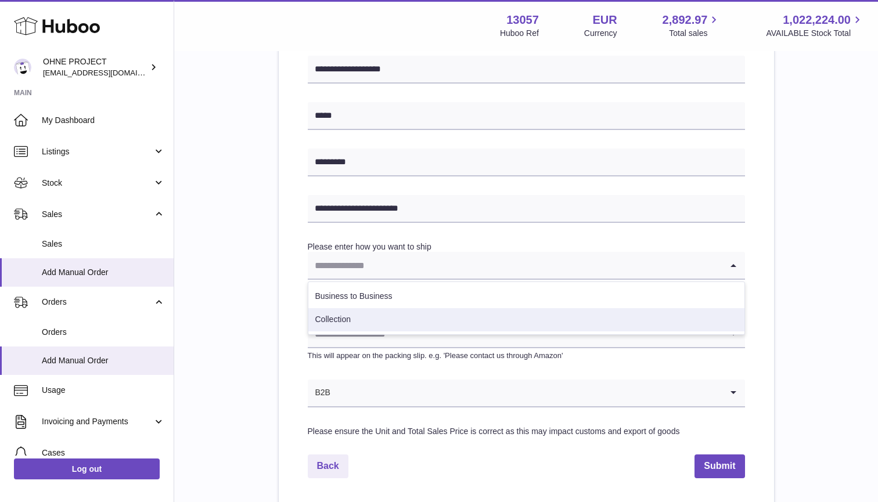
click at [349, 317] on li "Collection" at bounding box center [526, 319] width 436 height 23
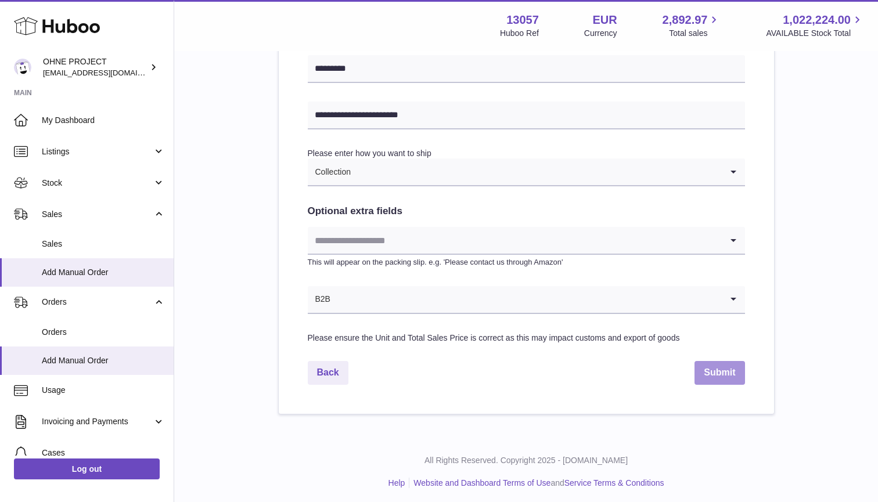
scroll to position [535, 0]
click at [718, 369] on button "Submit" at bounding box center [719, 374] width 50 height 24
